Goal: Navigation & Orientation: Understand site structure

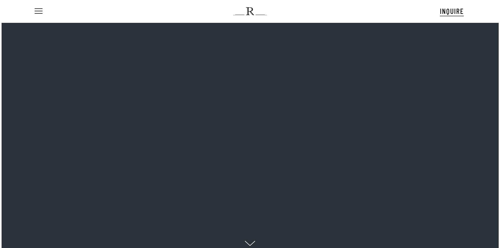
scroll to position [23, 0]
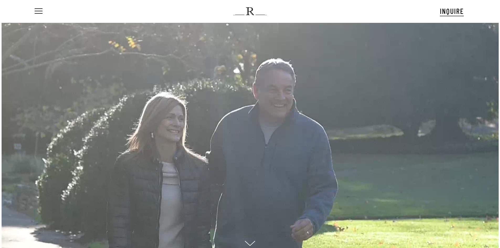
click at [32, 9] on div "Menu INQUIRE Menu Menu No menu assigned" at bounding box center [250, 11] width 475 height 23
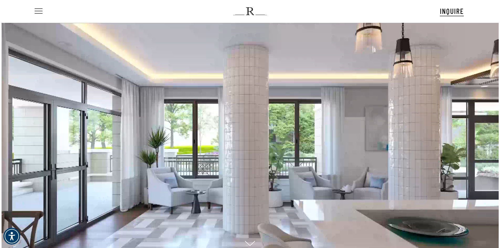
click at [35, 9] on span "Navigation Menu" at bounding box center [39, 11] width 8 height 6
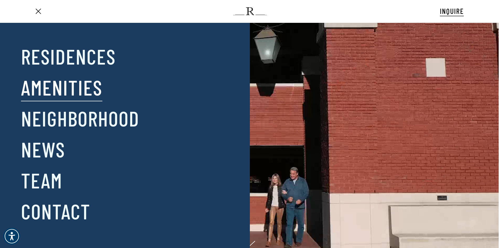
click at [71, 85] on link "Amenities" at bounding box center [61, 86] width 81 height 27
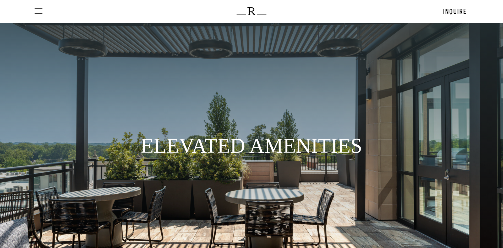
click at [37, 10] on span "Navigation Menu" at bounding box center [39, 11] width 6 height 7
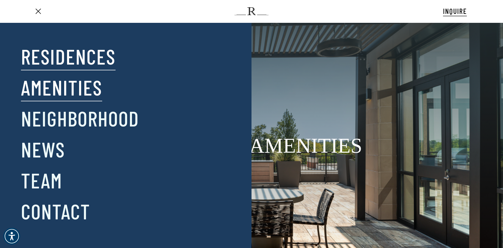
click at [57, 56] on link "Residences" at bounding box center [68, 55] width 95 height 27
